Goal: Task Accomplishment & Management: Manage account settings

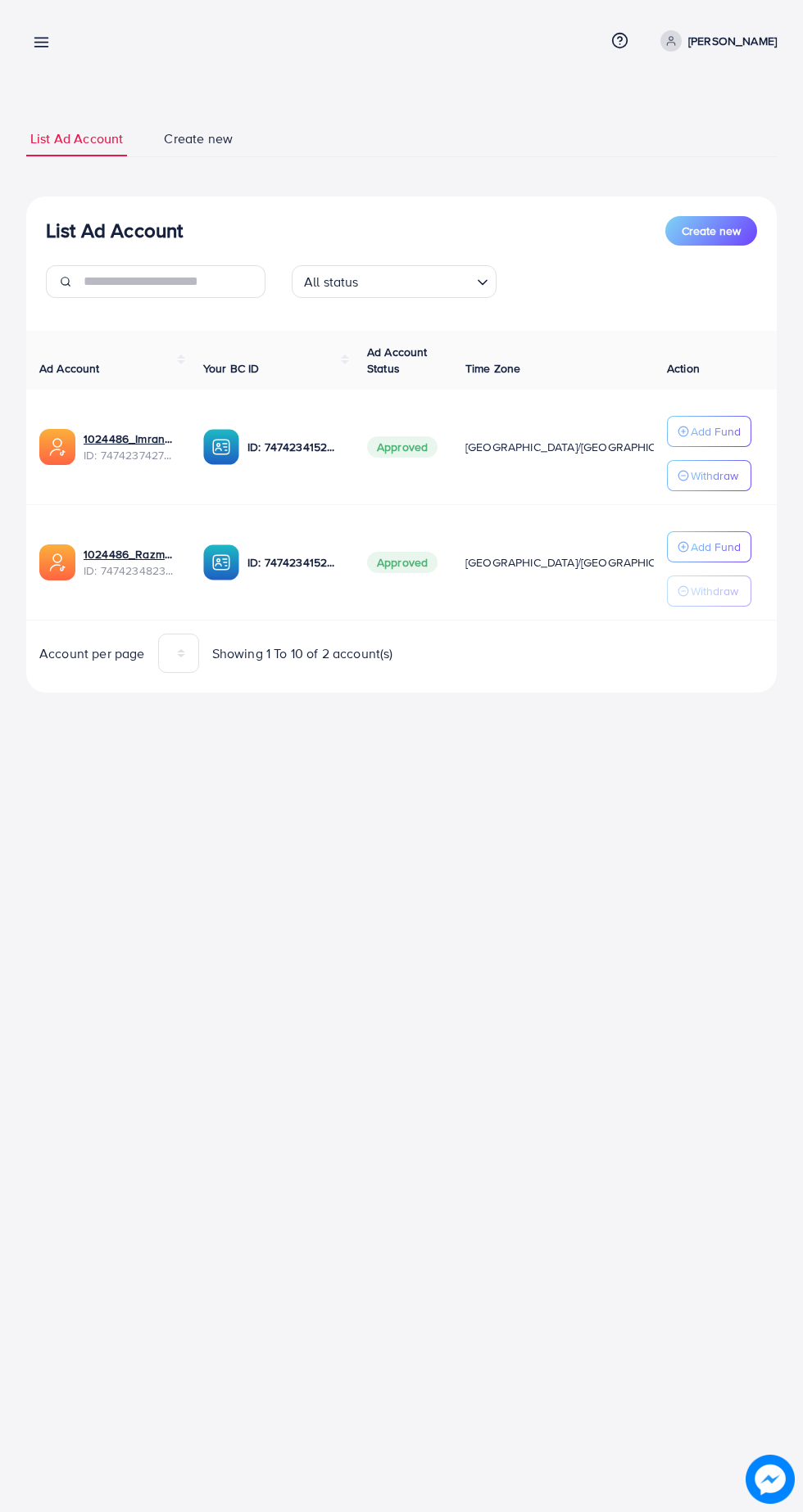
scroll to position [0, 33]
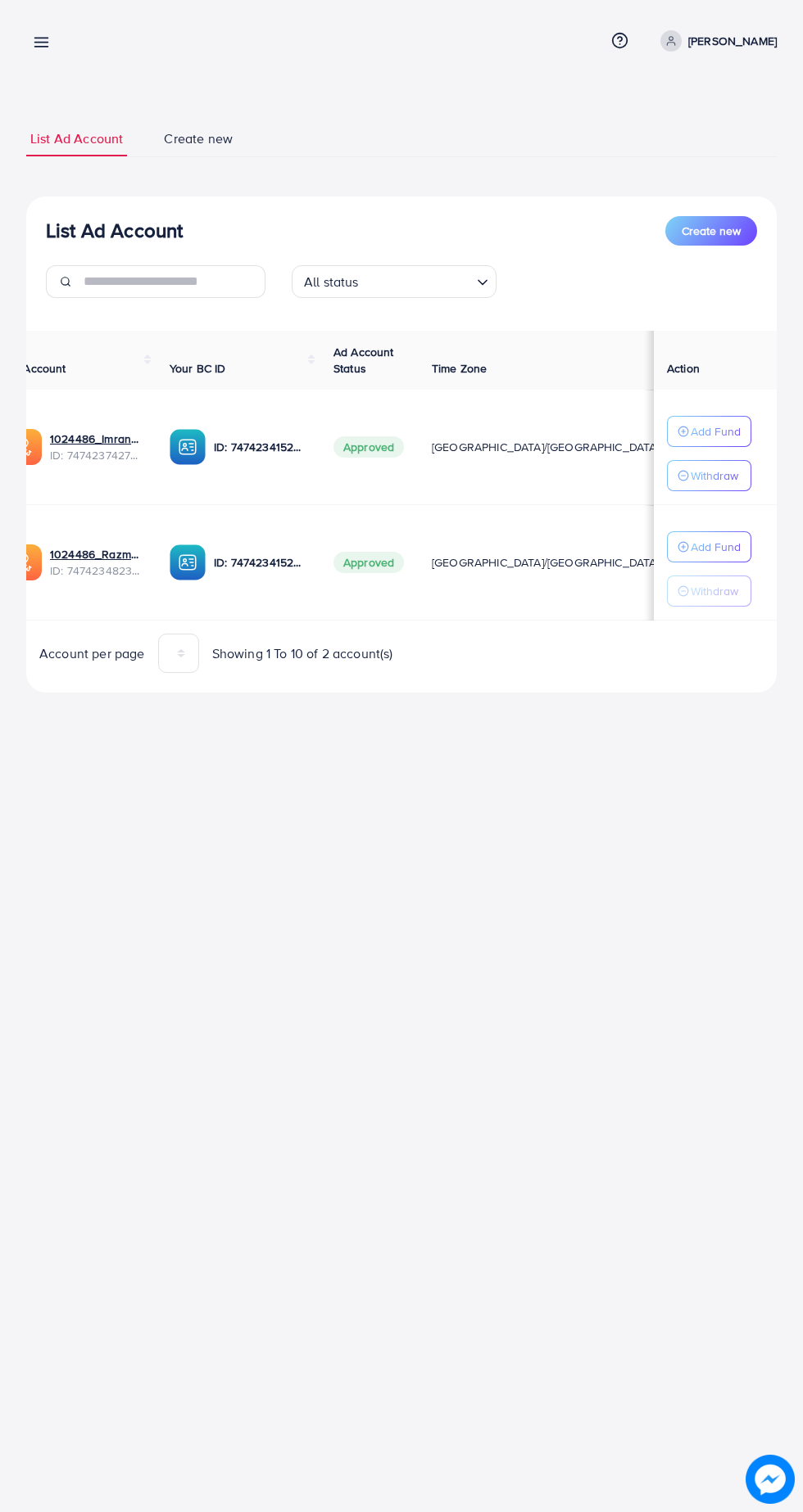
scroll to position [0, 31]
click at [118, 438] on link "1024486_Imran_1740231528988" at bounding box center [99, 439] width 94 height 17
